Goal: Share content: Share content

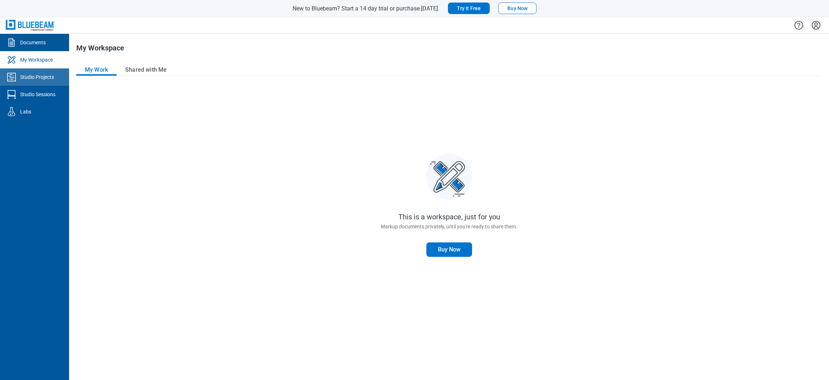
click at [48, 79] on div "Studio Projects" at bounding box center [37, 76] width 34 height 7
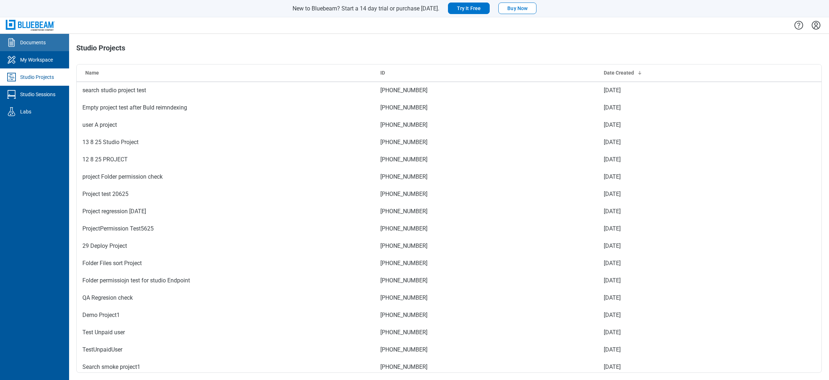
click at [43, 48] on link "Documents" at bounding box center [34, 42] width 69 height 17
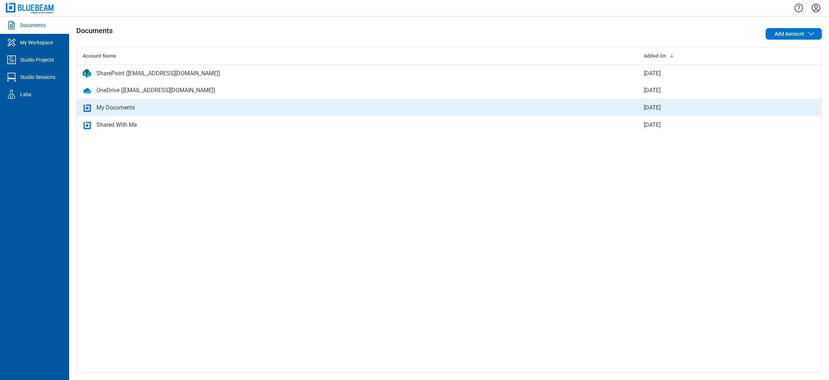
click at [175, 110] on div "My Documents" at bounding box center [357, 107] width 549 height 9
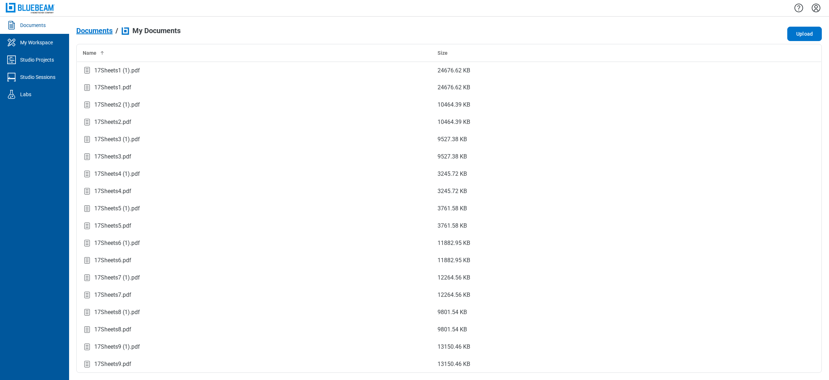
click at [798, 42] on div "Documents / My Documents Upload Name Size 17Sheets1 (1).pdf 24676.62 KB 17Sheet…" at bounding box center [448, 198] width 745 height 349
click at [799, 37] on button "Upload" at bounding box center [804, 34] width 35 height 14
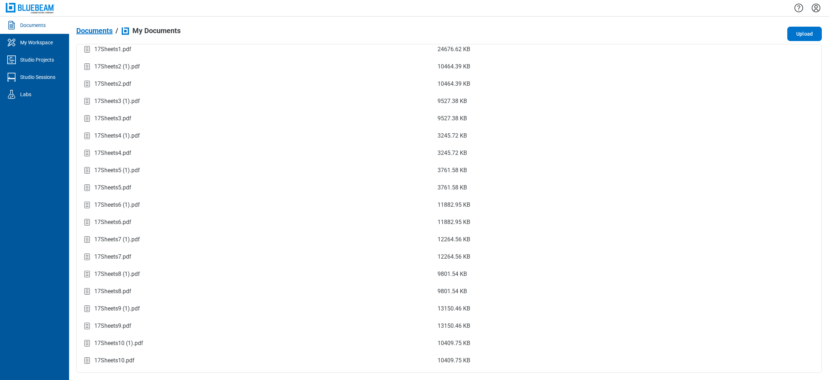
scroll to position [122, 0]
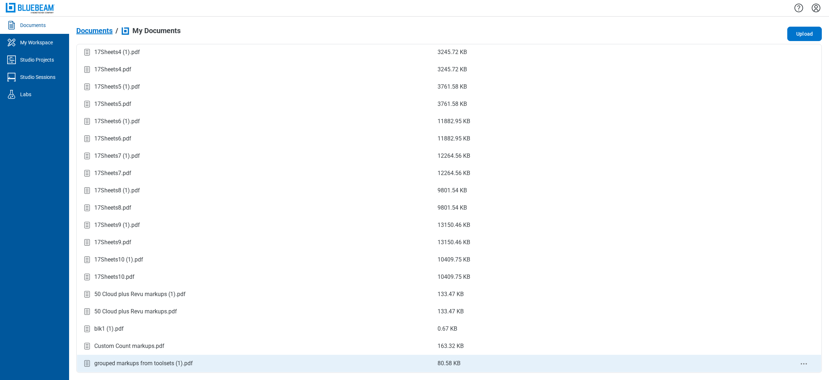
click at [801, 364] on icon "context-menu" at bounding box center [803, 363] width 9 height 9
click at [176, 362] on div "grouped markups from toolsets (1).pdf" at bounding box center [143, 363] width 99 height 9
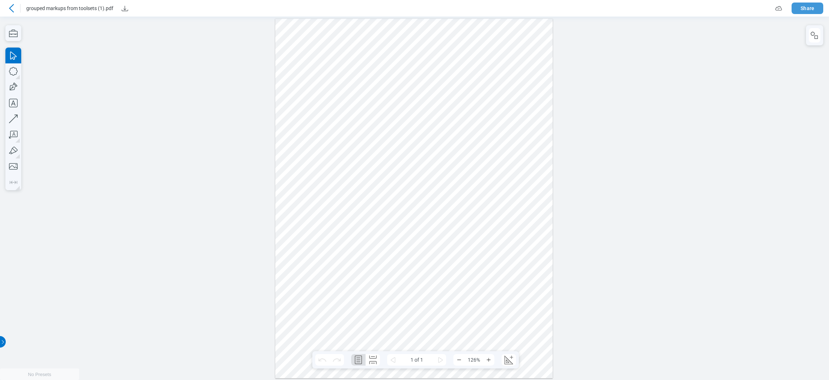
click at [812, 9] on button "Share" at bounding box center [807, 9] width 32 height 12
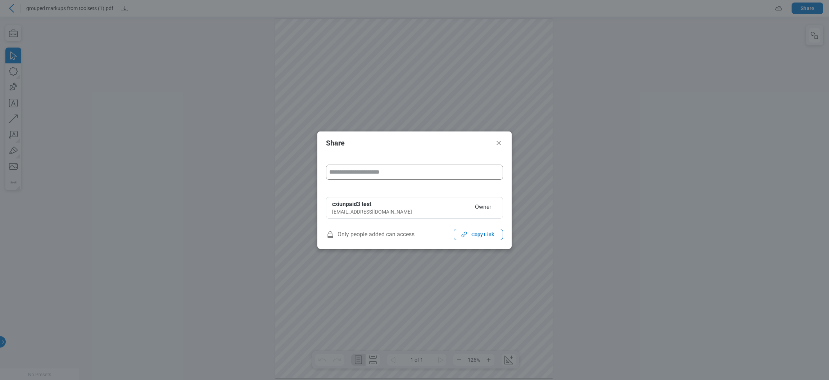
click at [433, 177] on input "form" at bounding box center [414, 172] width 176 height 14
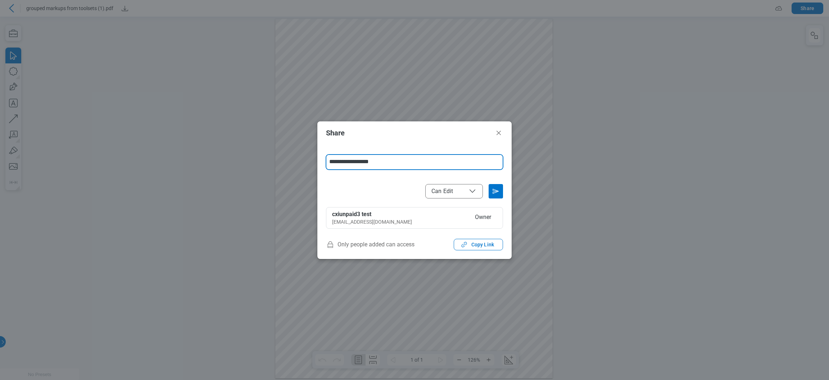
type input "**********"
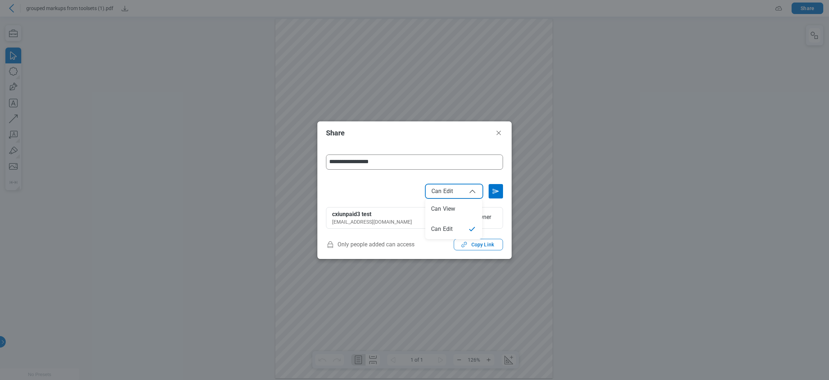
click at [473, 186] on button "Can Edit" at bounding box center [454, 191] width 58 height 14
click at [468, 188] on span "Can View" at bounding box center [453, 191] width 45 height 9
select select "******"
click at [493, 190] on icon "Send email invitation" at bounding box center [496, 191] width 6 height 4
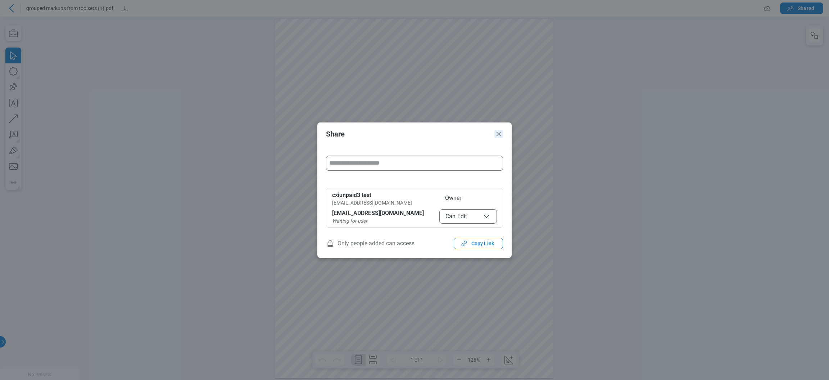
click at [499, 135] on icon "Close" at bounding box center [498, 134] width 9 height 9
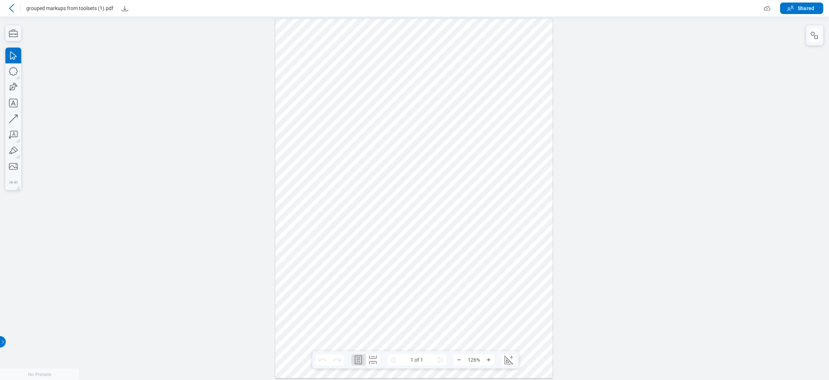
click at [10, 13] on icon at bounding box center [11, 8] width 9 height 9
